Goal: Information Seeking & Learning: Check status

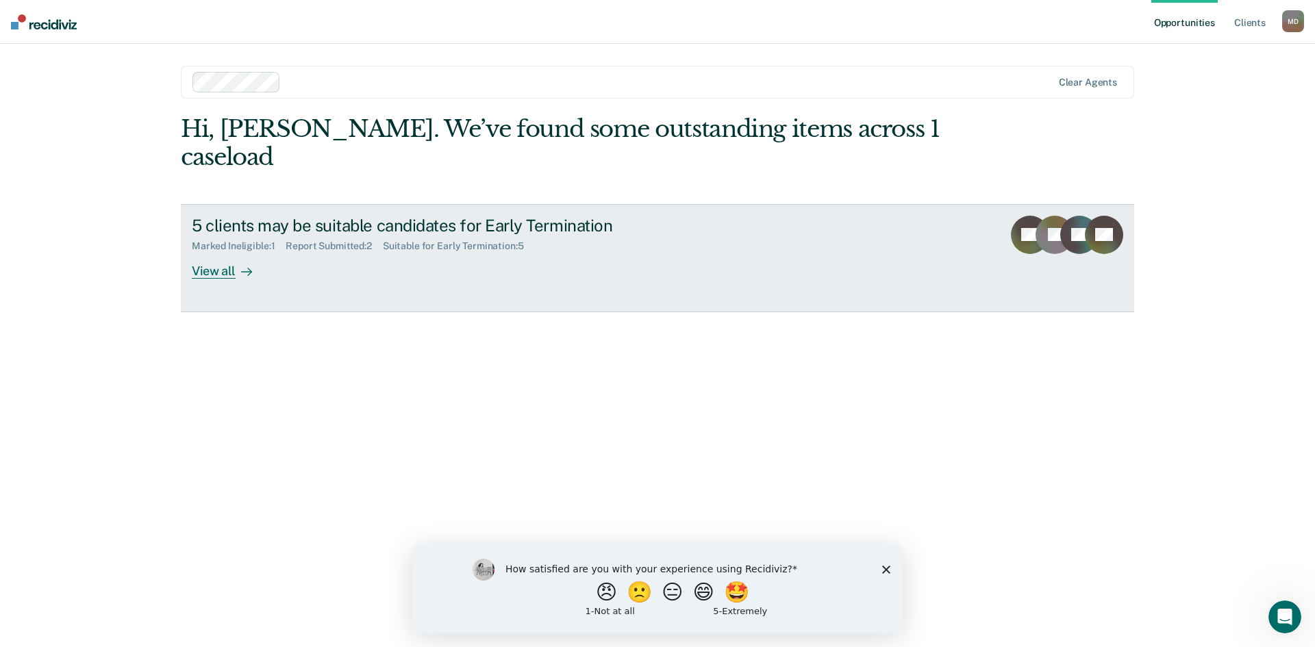
click at [216, 252] on div "View all" at bounding box center [230, 265] width 77 height 27
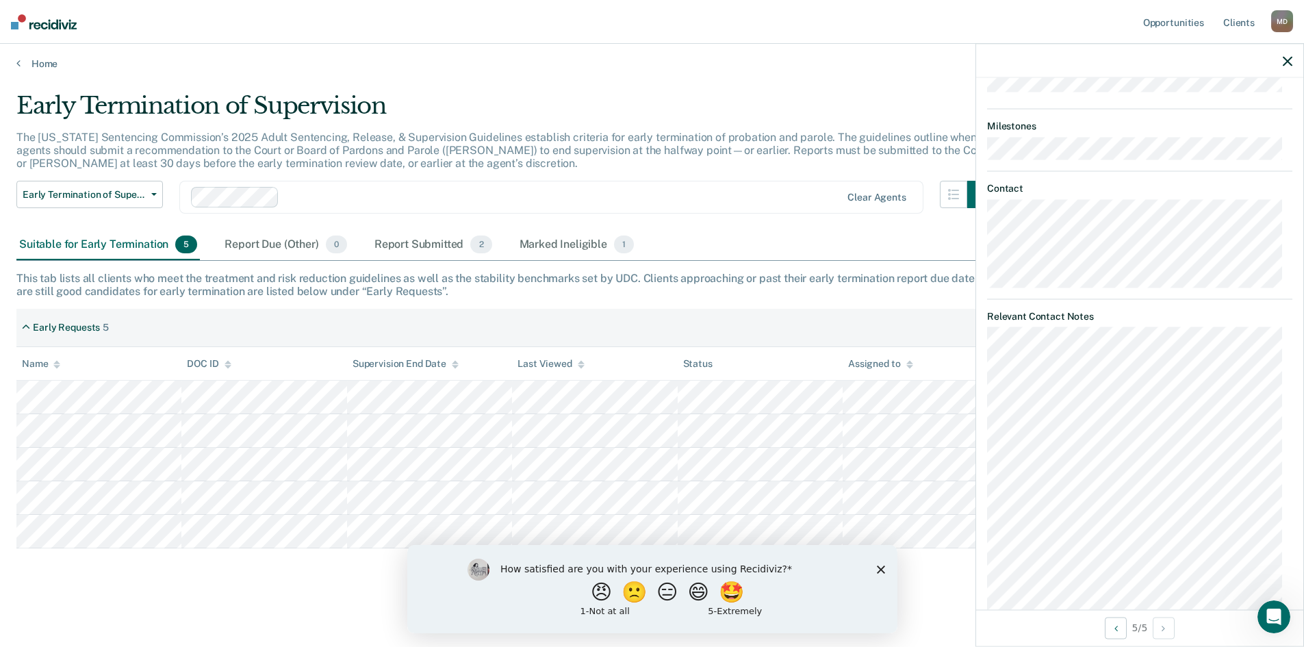
scroll to position [983, 0]
